Goal: Information Seeking & Learning: Compare options

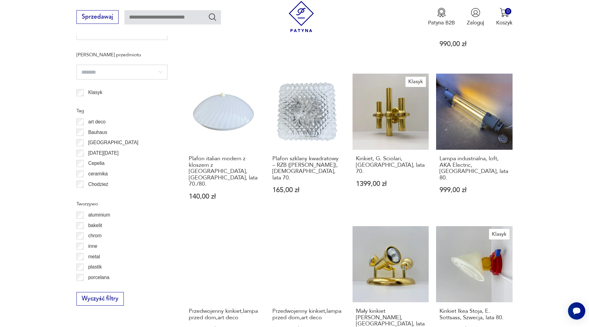
scroll to position [588, 0]
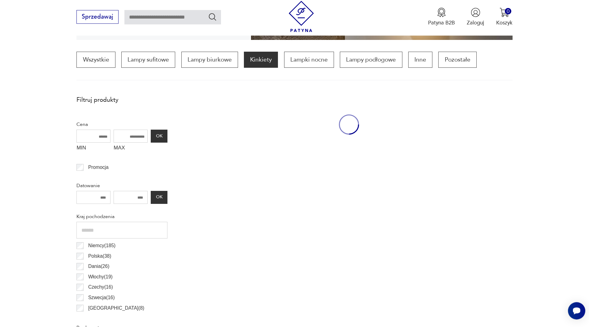
scroll to position [184, 0]
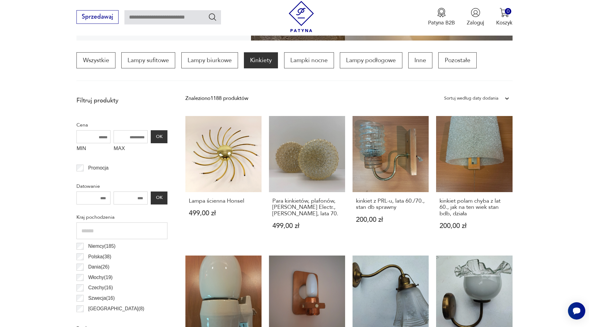
click at [126, 138] on input "MAX" at bounding box center [131, 136] width 34 height 13
type input "****"
click at [158, 136] on button "OK" at bounding box center [159, 136] width 17 height 13
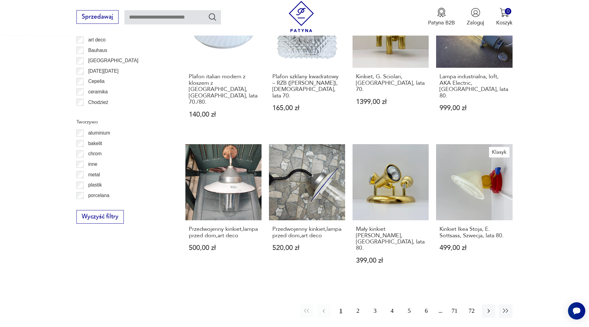
scroll to position [689, 0]
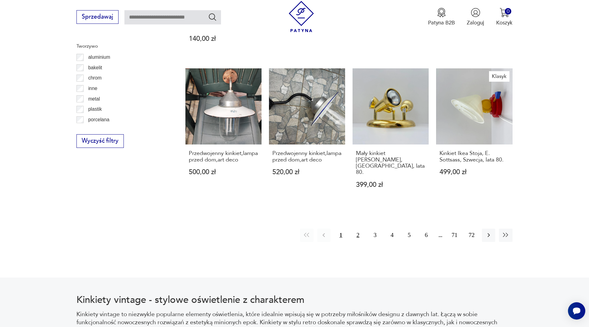
click at [356, 229] on button "2" at bounding box center [357, 235] width 13 height 13
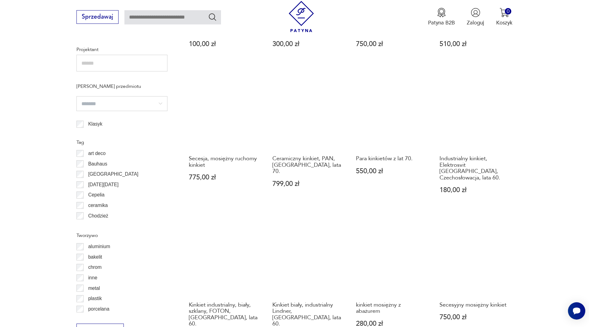
scroll to position [657, 0]
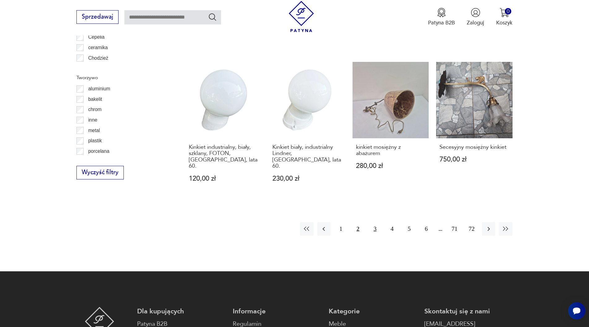
click at [376, 222] on button "3" at bounding box center [374, 228] width 13 height 13
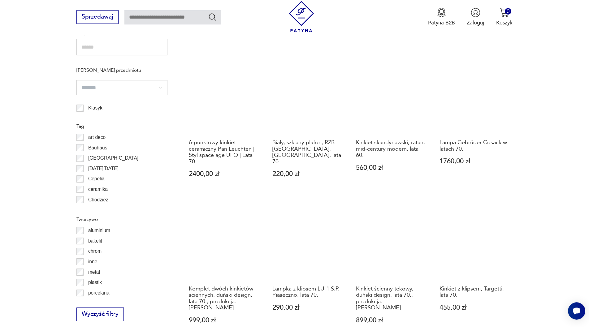
scroll to position [594, 0]
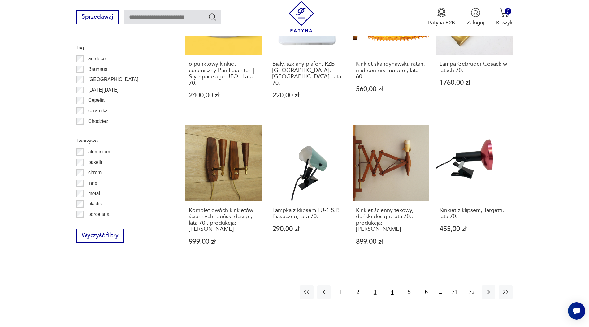
click at [394, 285] on button "4" at bounding box center [391, 291] width 13 height 13
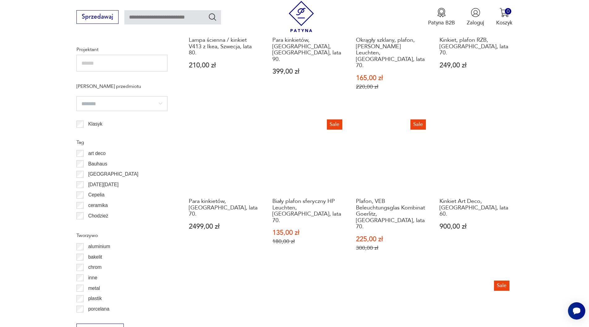
scroll to position [657, 0]
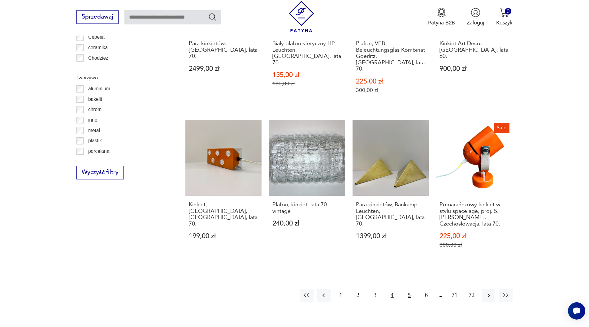
click at [409, 289] on button "5" at bounding box center [409, 295] width 13 height 13
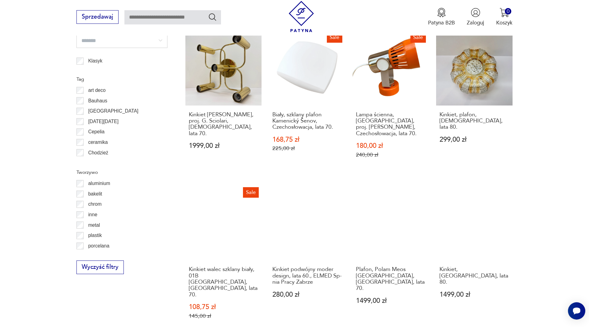
scroll to position [720, 0]
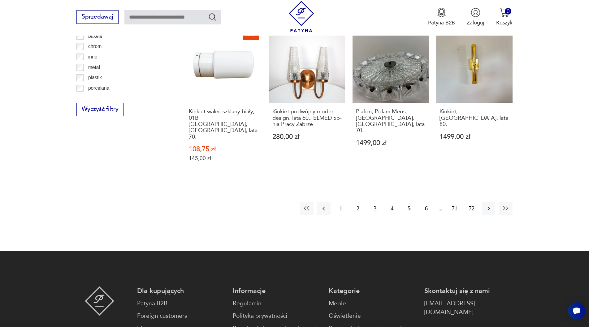
click at [426, 202] on button "6" at bounding box center [426, 208] width 13 height 13
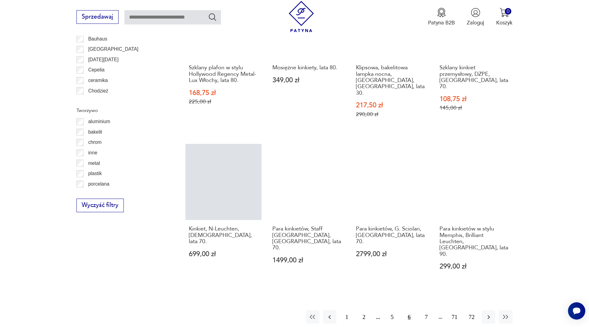
scroll to position [626, 0]
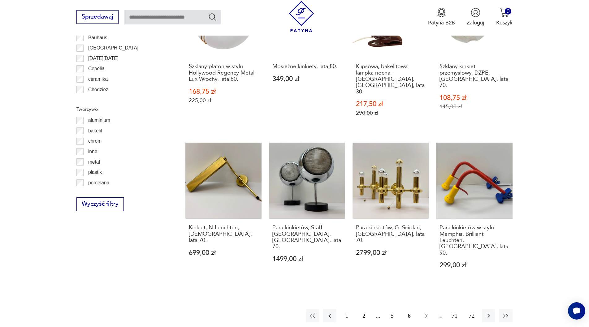
click at [425, 309] on button "7" at bounding box center [426, 315] width 13 height 13
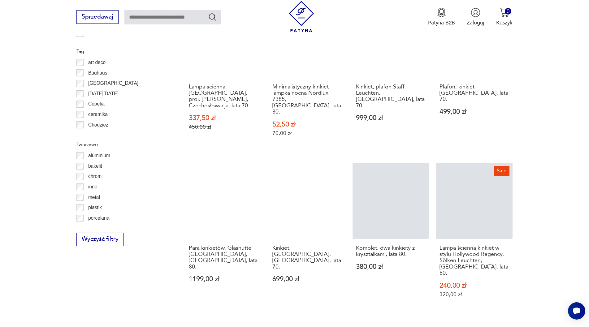
scroll to position [626, 0]
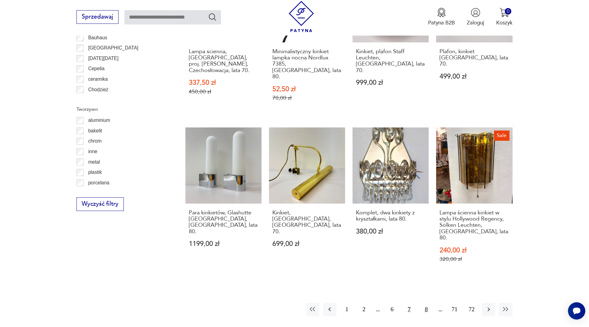
click at [426, 303] on button "8" at bounding box center [426, 309] width 13 height 13
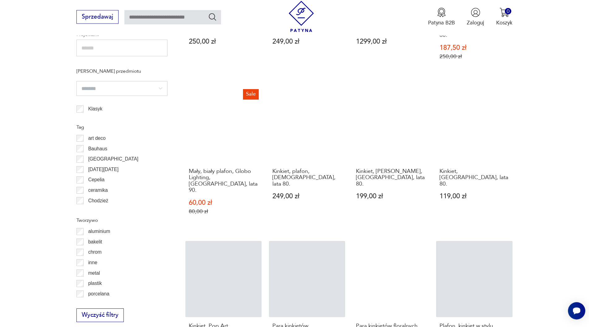
scroll to position [594, 0]
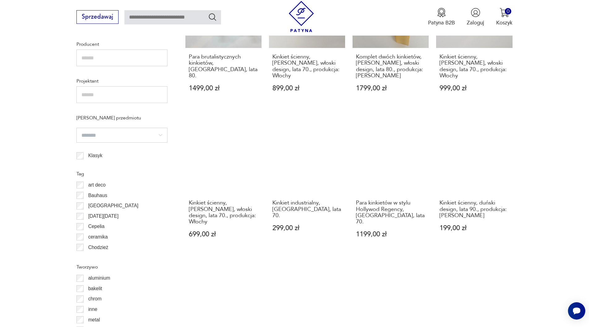
scroll to position [594, 0]
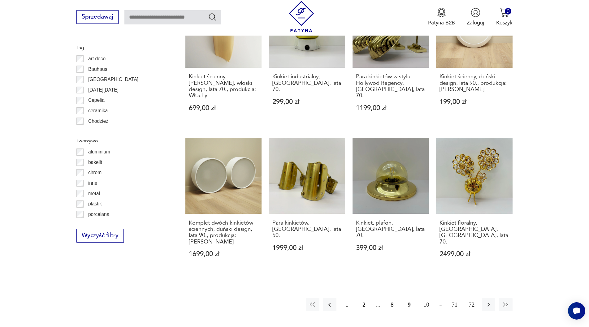
click at [426, 298] on button "10" at bounding box center [426, 304] width 13 height 13
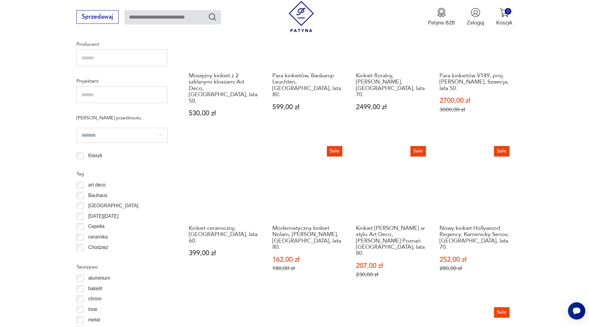
scroll to position [626, 0]
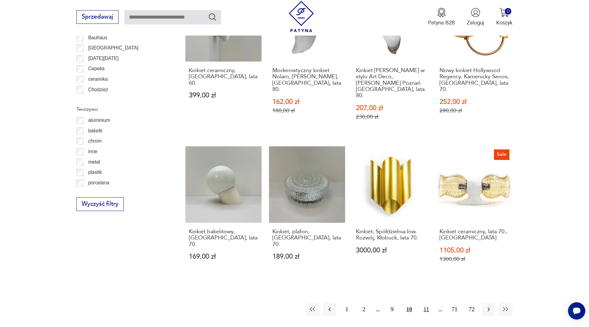
click at [427, 303] on button "11" at bounding box center [426, 309] width 13 height 13
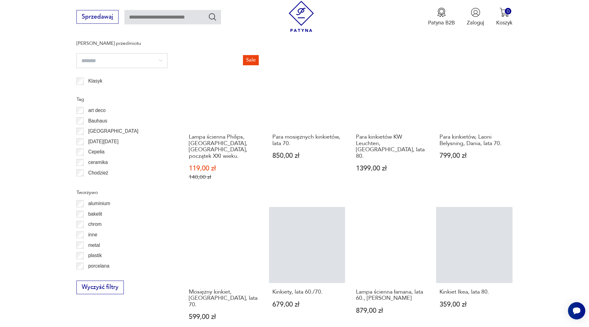
scroll to position [594, 0]
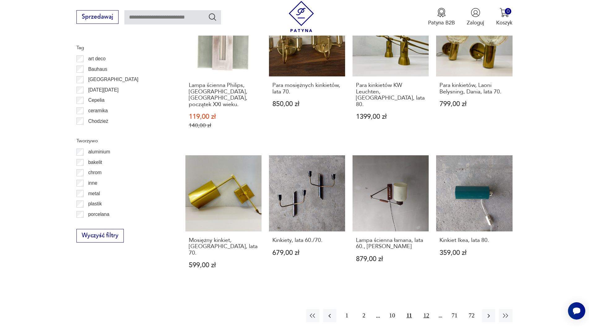
click at [425, 309] on button "12" at bounding box center [426, 315] width 13 height 13
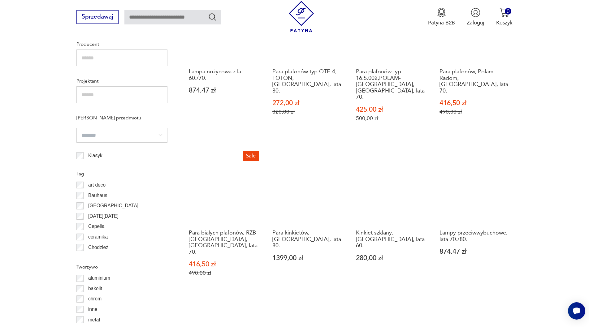
scroll to position [626, 0]
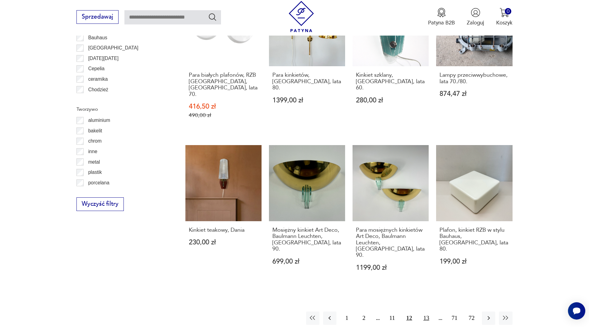
click at [423, 312] on button "13" at bounding box center [426, 318] width 13 height 13
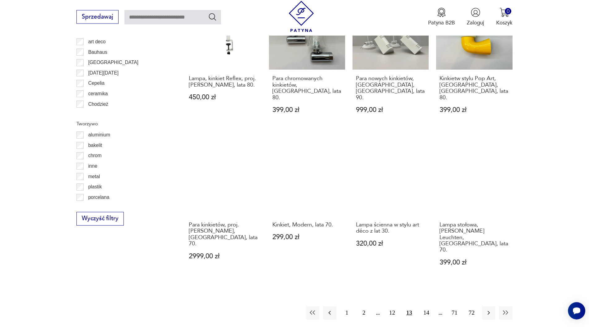
scroll to position [626, 0]
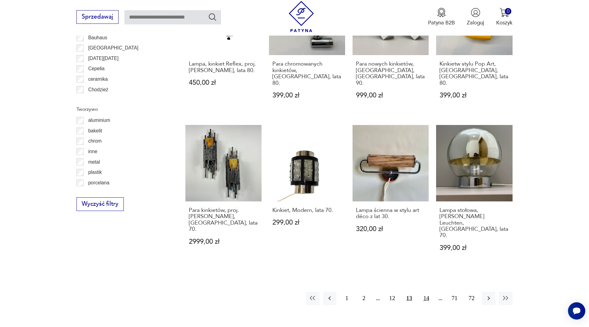
click at [425, 292] on button "14" at bounding box center [426, 298] width 13 height 13
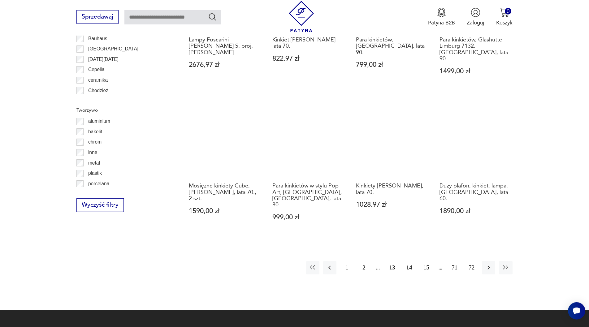
scroll to position [626, 0]
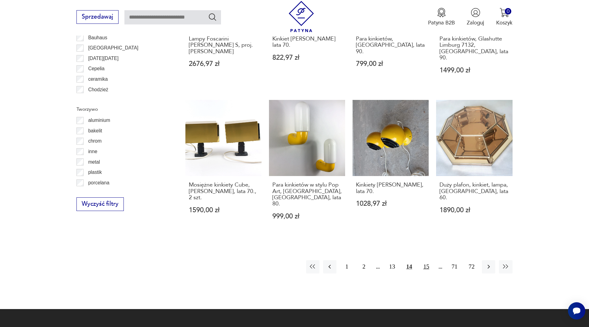
click at [423, 260] on button "15" at bounding box center [426, 266] width 13 height 13
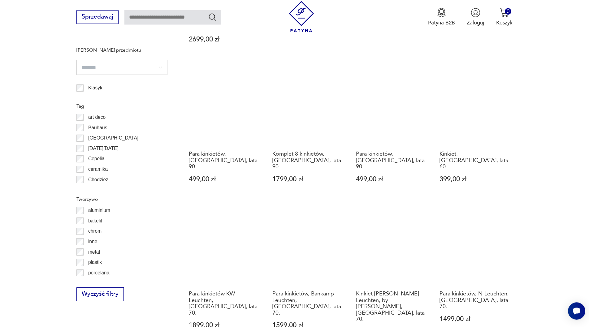
scroll to position [594, 0]
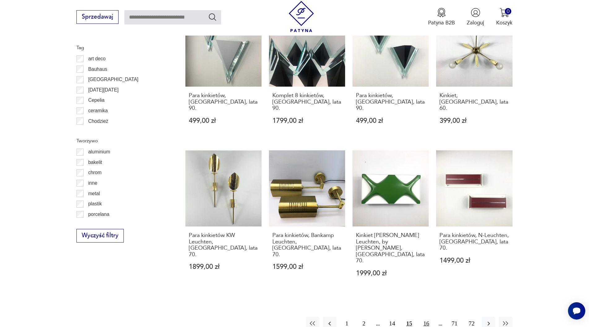
click at [426, 317] on button "16" at bounding box center [426, 323] width 13 height 13
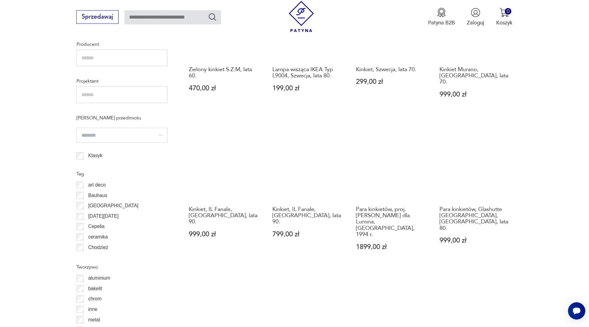
scroll to position [594, 0]
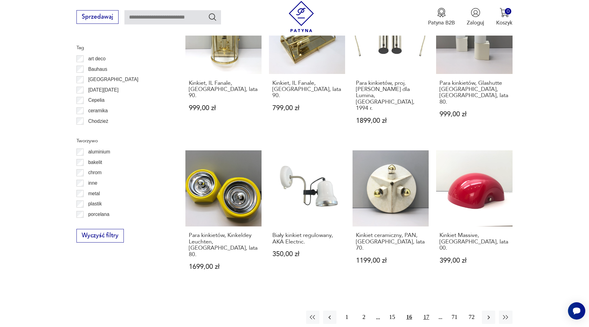
click at [428, 311] on button "17" at bounding box center [426, 317] width 13 height 13
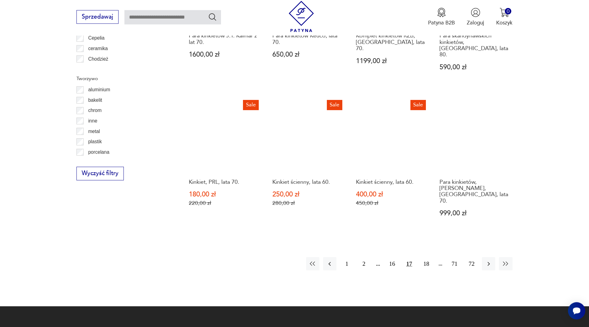
scroll to position [657, 0]
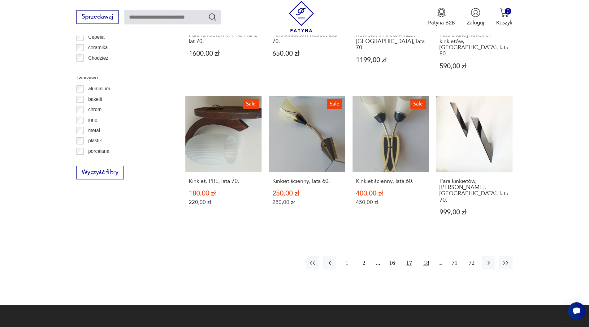
click at [425, 256] on button "18" at bounding box center [426, 262] width 13 height 13
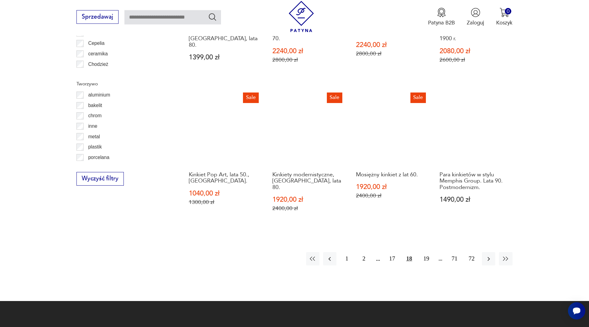
scroll to position [657, 0]
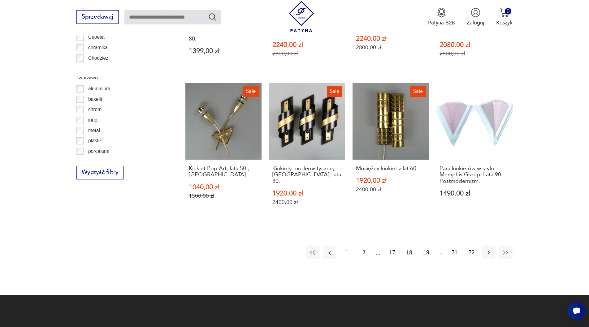
click at [425, 246] on button "19" at bounding box center [426, 252] width 13 height 13
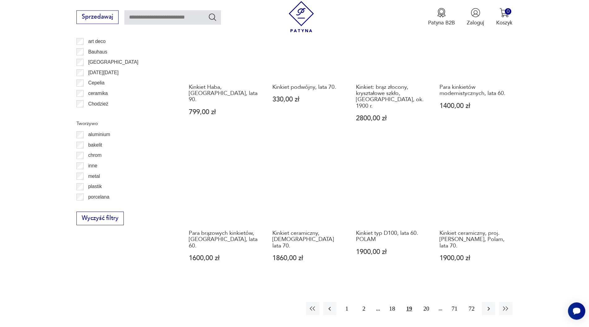
scroll to position [689, 0]
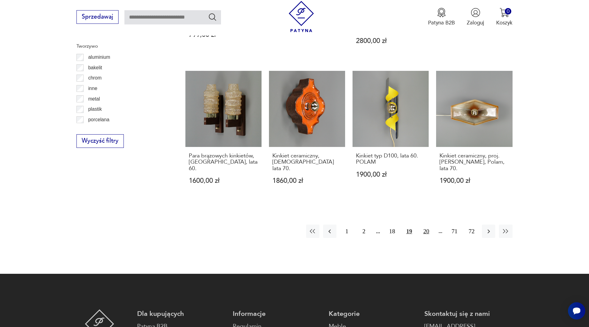
click at [425, 225] on button "20" at bounding box center [426, 231] width 13 height 13
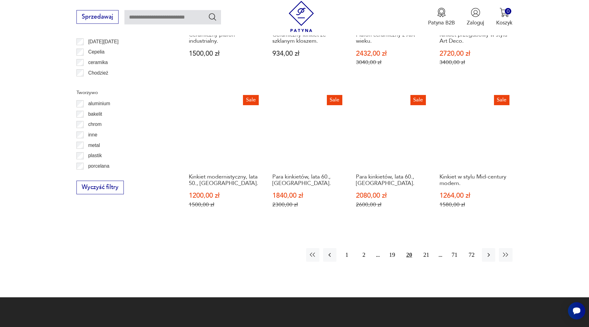
scroll to position [657, 0]
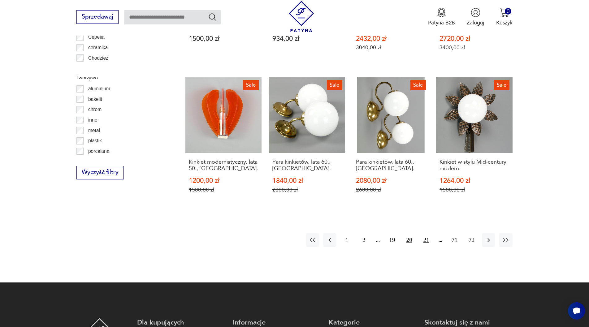
click at [426, 233] on button "21" at bounding box center [426, 239] width 13 height 13
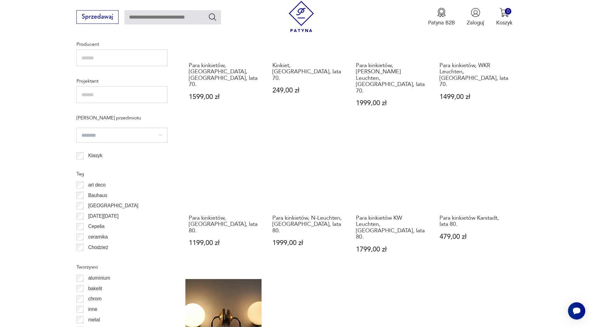
scroll to position [594, 0]
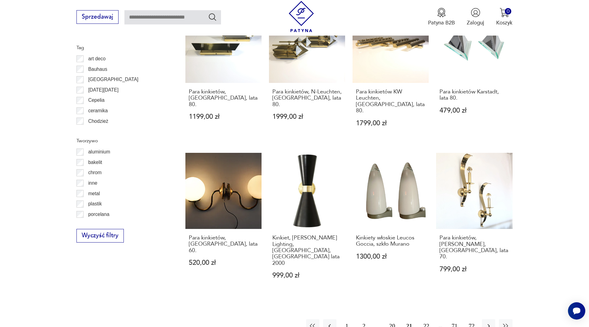
click at [426, 319] on button "22" at bounding box center [426, 325] width 13 height 13
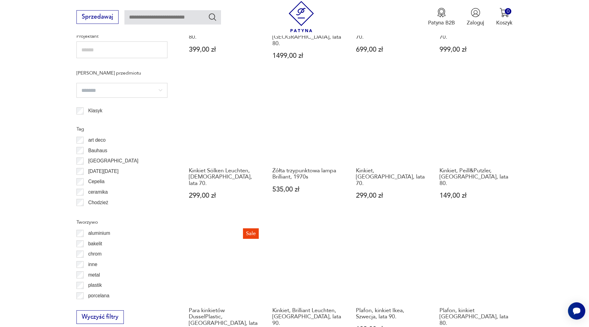
scroll to position [594, 0]
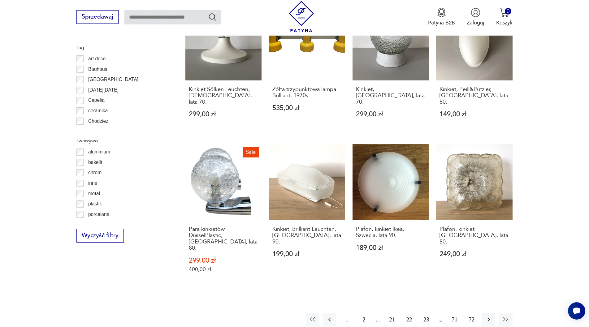
click at [428, 313] on button "23" at bounding box center [426, 319] width 13 height 13
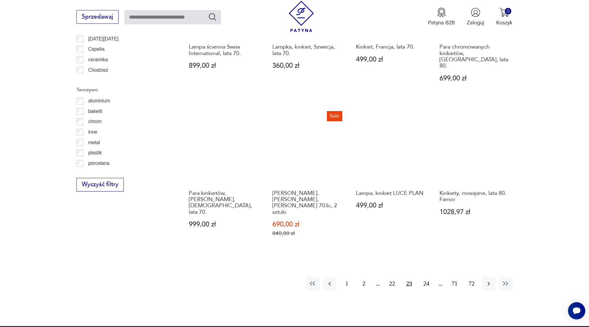
scroll to position [657, 0]
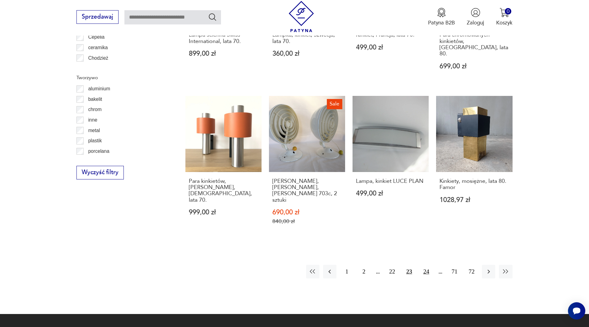
click at [427, 265] on button "24" at bounding box center [426, 271] width 13 height 13
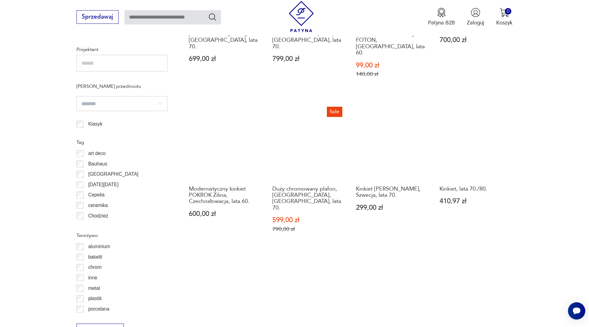
scroll to position [657, 0]
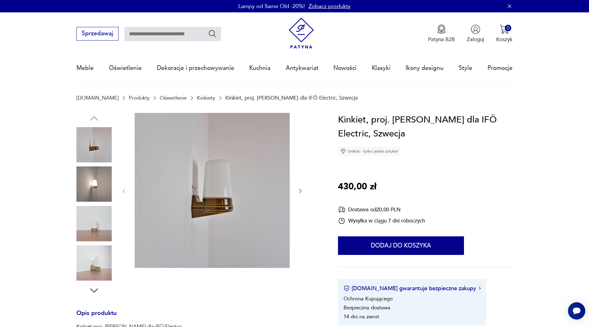
click at [297, 190] on icon "button" at bounding box center [300, 191] width 6 height 6
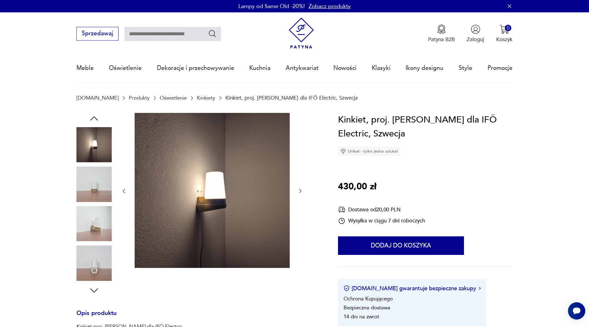
click at [297, 190] on icon "button" at bounding box center [300, 191] width 6 height 6
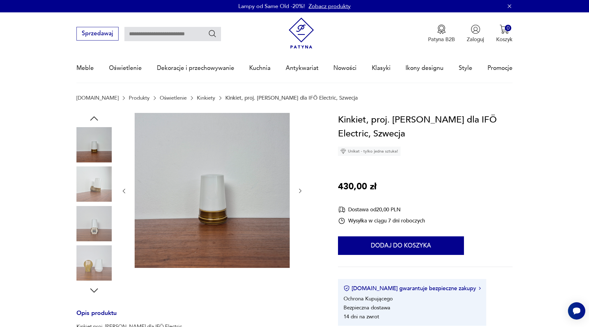
click at [297, 190] on icon "button" at bounding box center [300, 191] width 6 height 6
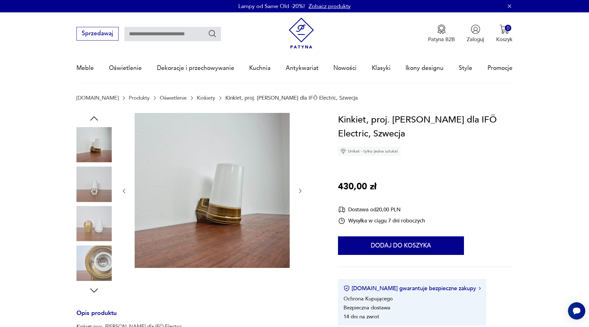
click at [297, 190] on icon "button" at bounding box center [300, 191] width 6 height 6
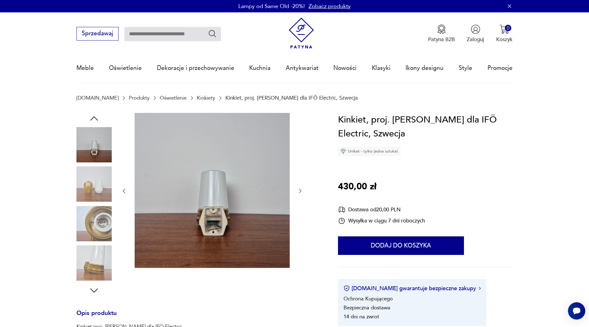
click at [297, 190] on icon "button" at bounding box center [300, 191] width 6 height 6
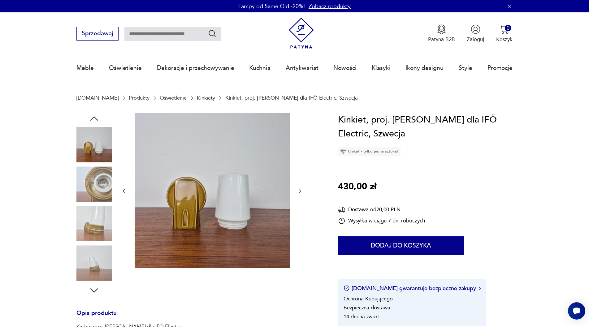
click at [297, 190] on icon "button" at bounding box center [300, 191] width 6 height 6
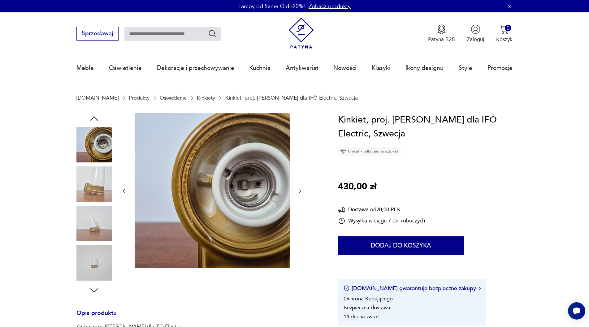
click at [297, 190] on icon "button" at bounding box center [300, 191] width 6 height 6
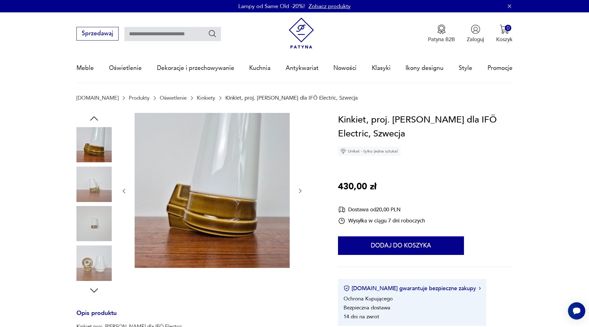
click at [297, 190] on icon "button" at bounding box center [300, 191] width 6 height 6
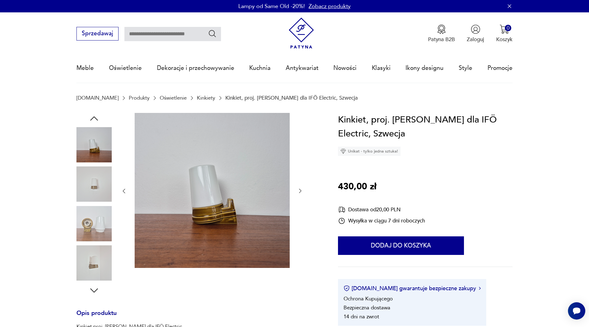
click at [297, 190] on icon "button" at bounding box center [300, 191] width 6 height 6
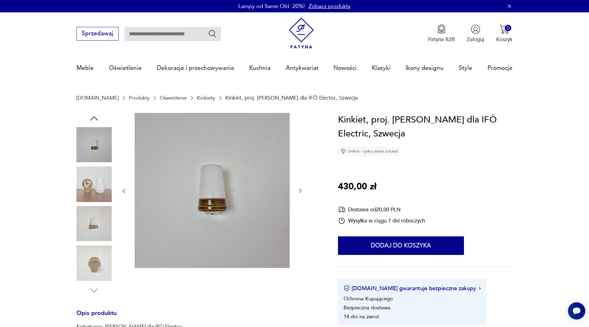
click at [297, 190] on icon "button" at bounding box center [300, 191] width 6 height 6
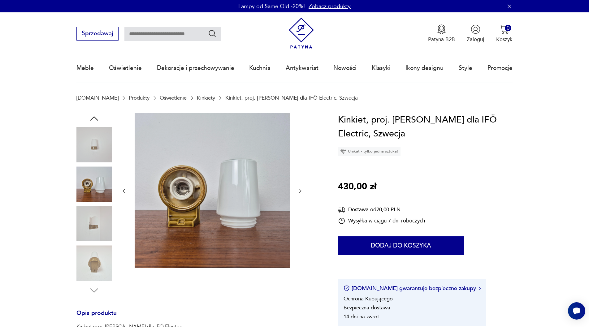
click at [297, 190] on icon "button" at bounding box center [300, 191] width 6 height 6
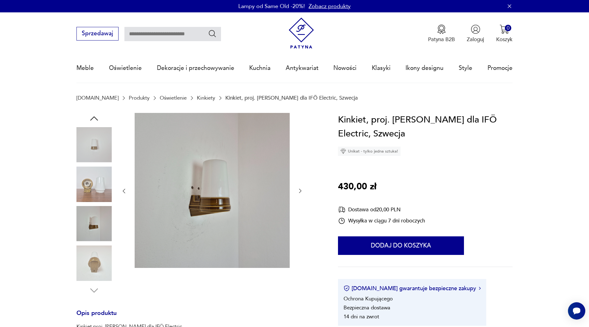
click at [297, 190] on icon "button" at bounding box center [300, 191] width 6 height 6
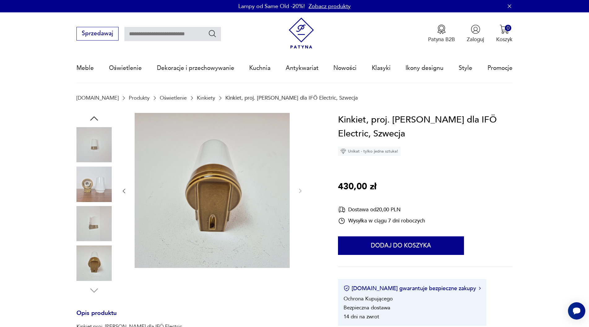
click at [94, 220] on img at bounding box center [93, 223] width 35 height 35
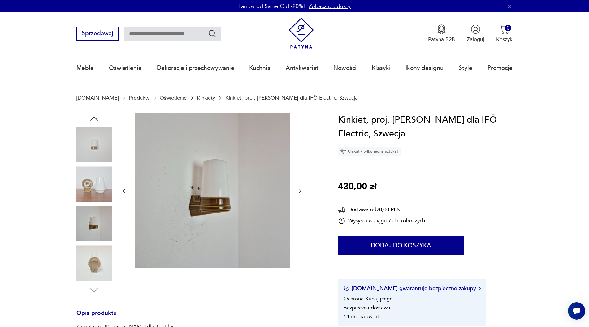
click at [88, 265] on img at bounding box center [93, 262] width 35 height 35
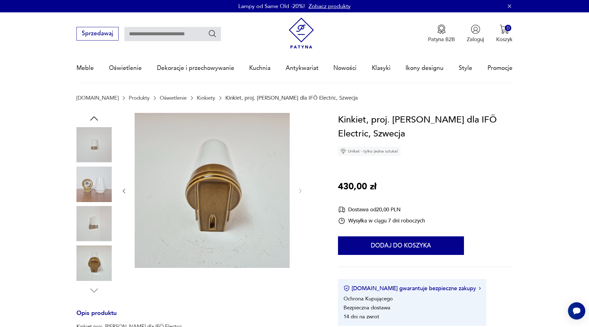
click at [98, 149] on img at bounding box center [93, 144] width 35 height 35
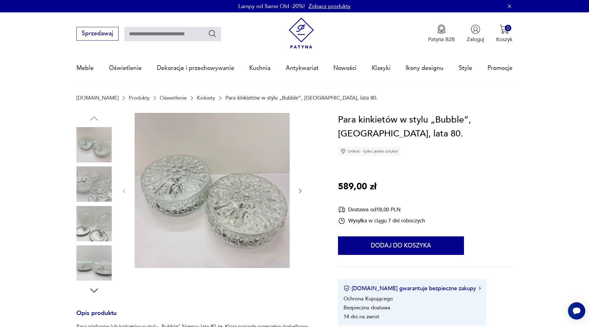
click at [94, 179] on img at bounding box center [93, 183] width 35 height 35
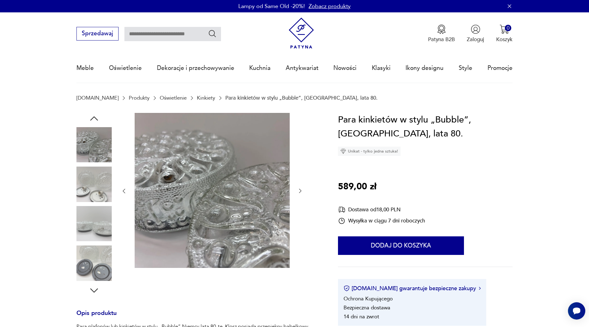
click at [93, 209] on img at bounding box center [93, 223] width 35 height 35
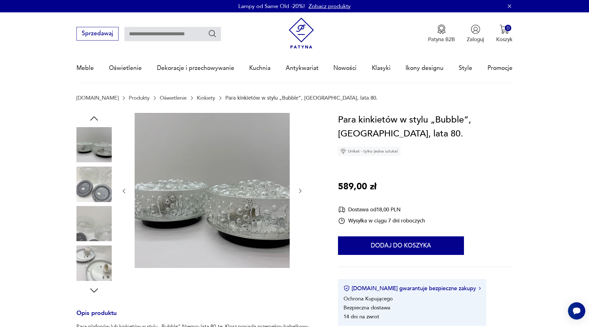
click at [94, 221] on img at bounding box center [93, 223] width 35 height 35
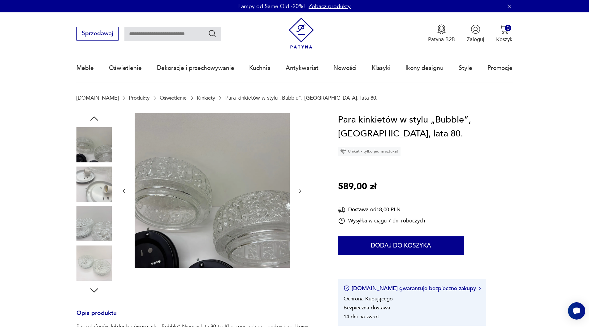
click at [95, 260] on img at bounding box center [93, 262] width 35 height 35
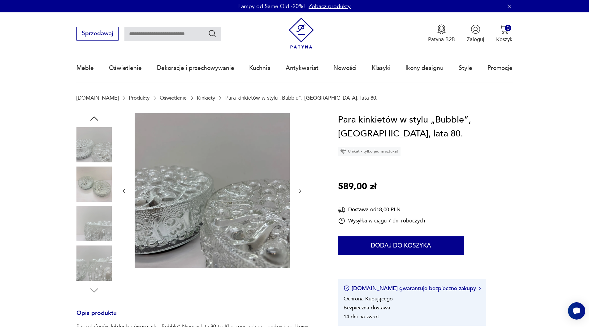
click at [213, 210] on img at bounding box center [212, 190] width 155 height 155
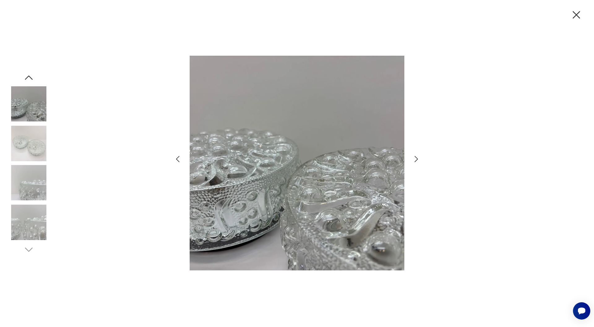
click at [418, 158] on icon "button" at bounding box center [416, 159] width 9 height 9
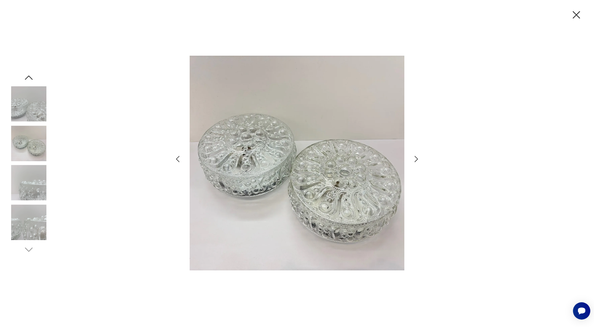
click at [418, 158] on icon "button" at bounding box center [416, 159] width 9 height 9
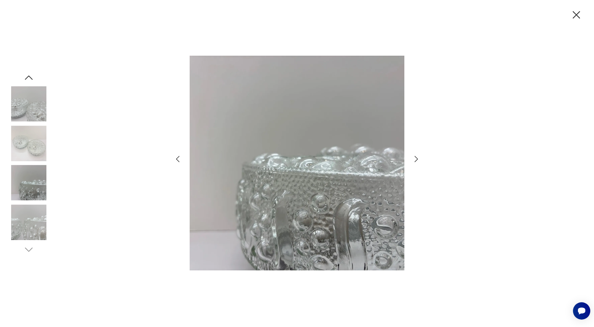
click at [418, 158] on icon "button" at bounding box center [416, 159] width 9 height 9
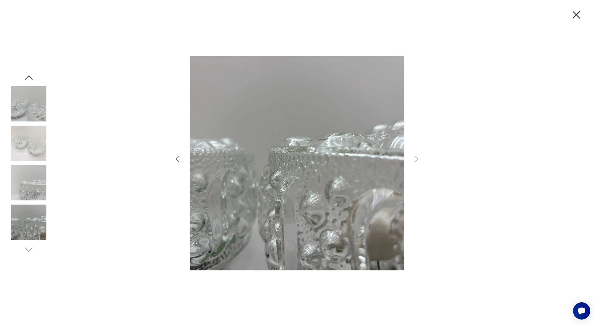
click at [35, 136] on img at bounding box center [28, 143] width 35 height 35
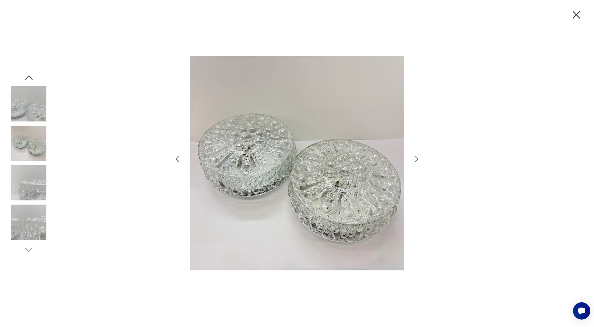
click at [28, 180] on img at bounding box center [28, 182] width 35 height 35
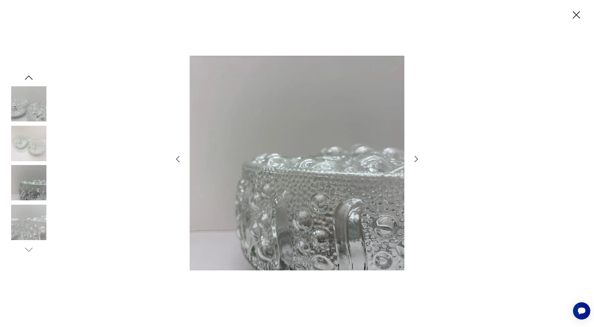
click at [29, 137] on img at bounding box center [28, 143] width 35 height 35
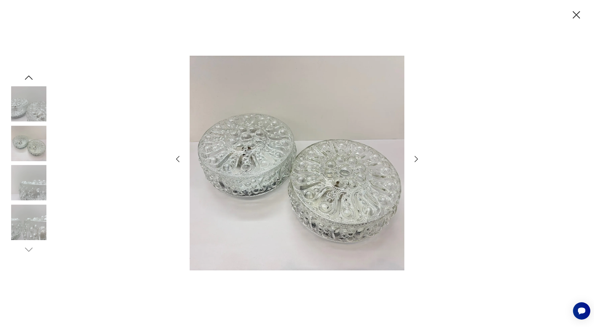
click at [577, 15] on icon "button" at bounding box center [576, 14] width 13 height 13
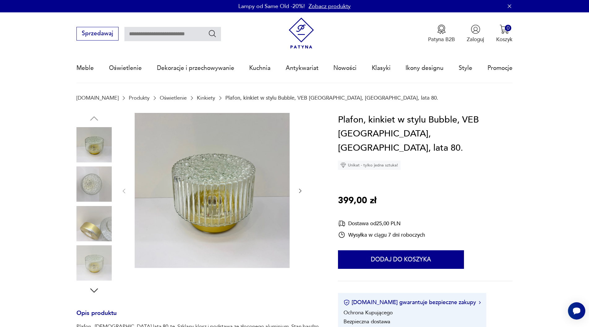
click at [301, 191] on icon "button" at bounding box center [300, 191] width 2 height 4
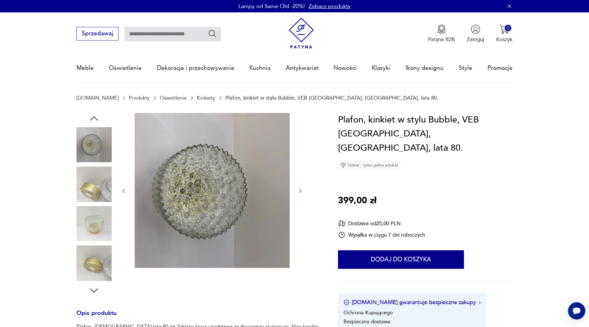
click at [301, 191] on icon "button" at bounding box center [300, 191] width 2 height 4
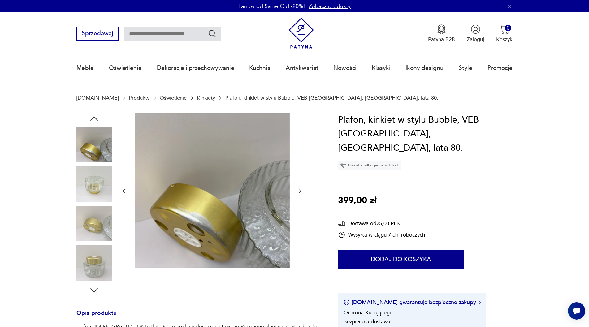
click at [301, 191] on icon "button" at bounding box center [300, 191] width 2 height 4
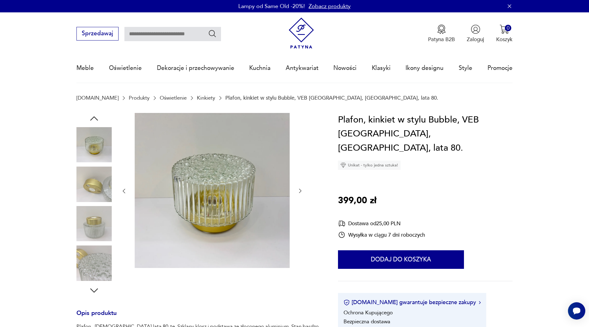
click at [301, 191] on icon "button" at bounding box center [300, 191] width 2 height 4
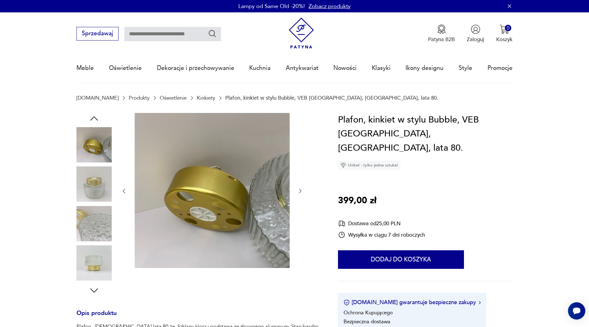
click at [301, 191] on icon "button" at bounding box center [300, 191] width 2 height 4
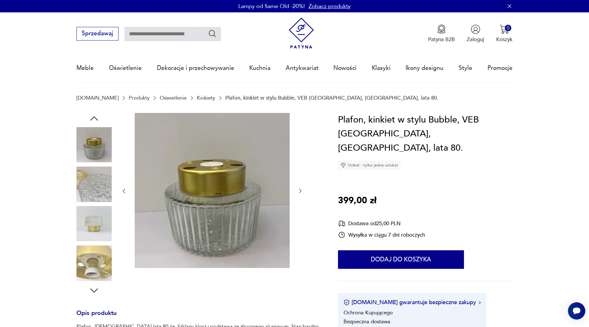
click at [301, 191] on icon "button" at bounding box center [300, 191] width 2 height 4
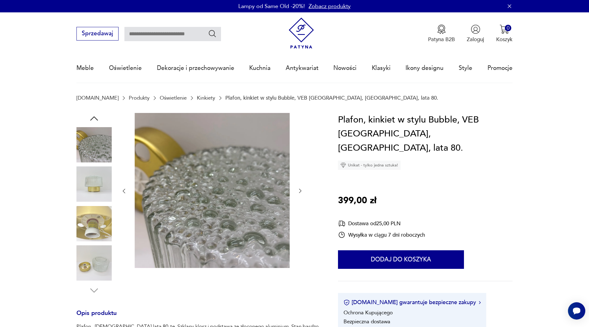
click at [301, 191] on icon "button" at bounding box center [300, 191] width 2 height 4
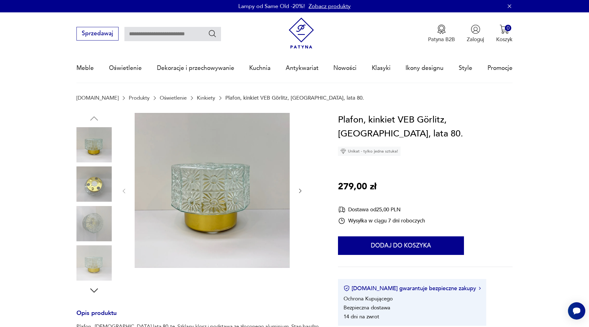
click at [297, 193] on icon "button" at bounding box center [300, 191] width 6 height 6
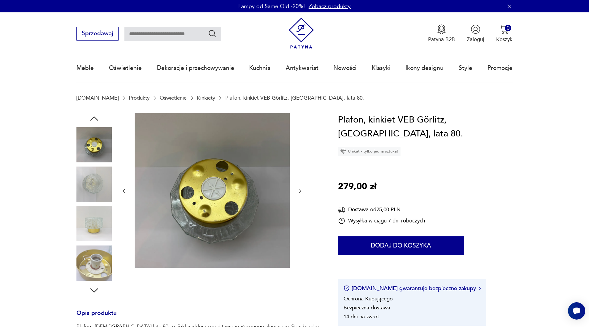
click at [297, 193] on icon "button" at bounding box center [300, 191] width 6 height 6
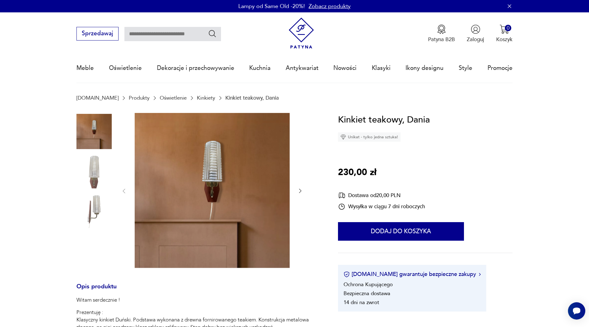
click at [301, 190] on icon "button" at bounding box center [300, 191] width 6 height 6
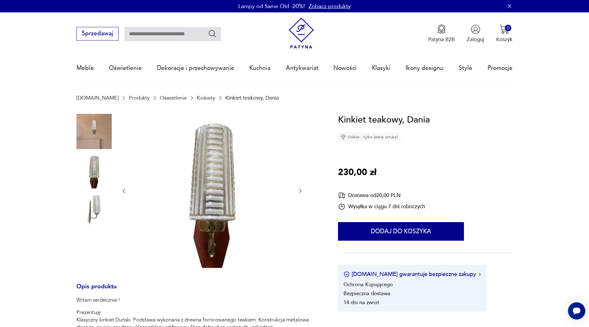
click at [301, 190] on icon "button" at bounding box center [300, 191] width 6 height 6
